Goal: Find specific page/section: Find specific page/section

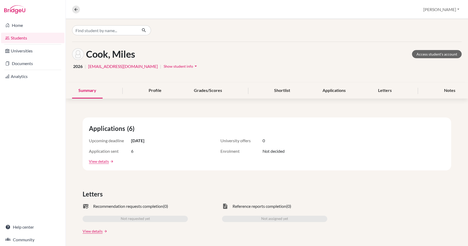
scroll to position [277, 0]
click at [335, 90] on div "Applications" at bounding box center [335, 91] width 36 height 16
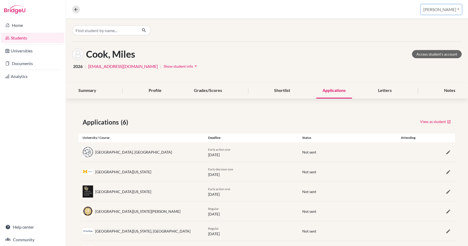
click at [453, 10] on button "[PERSON_NAME]" at bounding box center [441, 9] width 41 height 10
click at [452, 10] on button "[PERSON_NAME]" at bounding box center [441, 9] width 41 height 10
click at [20, 36] on link "Students" at bounding box center [32, 38] width 63 height 11
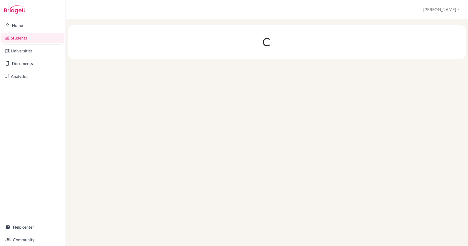
scroll to position [277, 0]
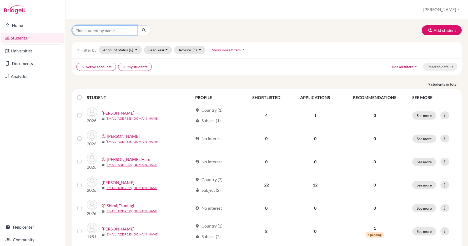
click at [121, 30] on input "Find student by name..." at bounding box center [104, 30] width 65 height 10
type input "Miles"
click button "submit" at bounding box center [144, 30] width 14 height 10
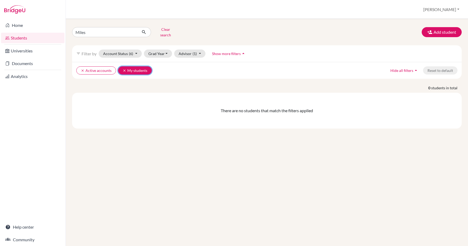
click at [128, 67] on button "clear My students" at bounding box center [135, 70] width 34 height 8
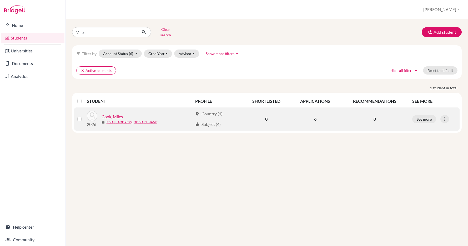
click at [119, 113] on link "Cook, Miles" at bounding box center [112, 116] width 21 height 6
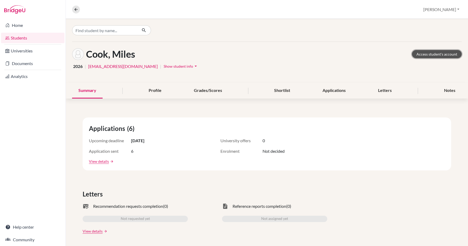
click at [432, 54] on link "Access student's account" at bounding box center [437, 54] width 50 height 8
